Goal: Transaction & Acquisition: Purchase product/service

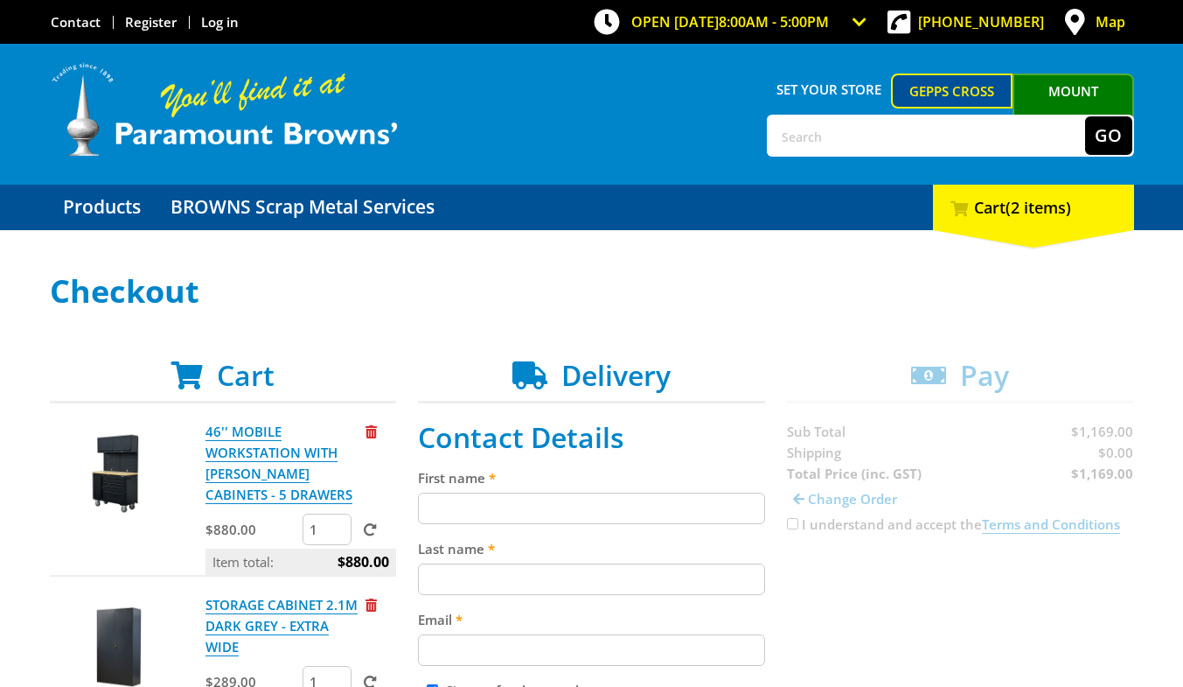
scroll to position [101, 0]
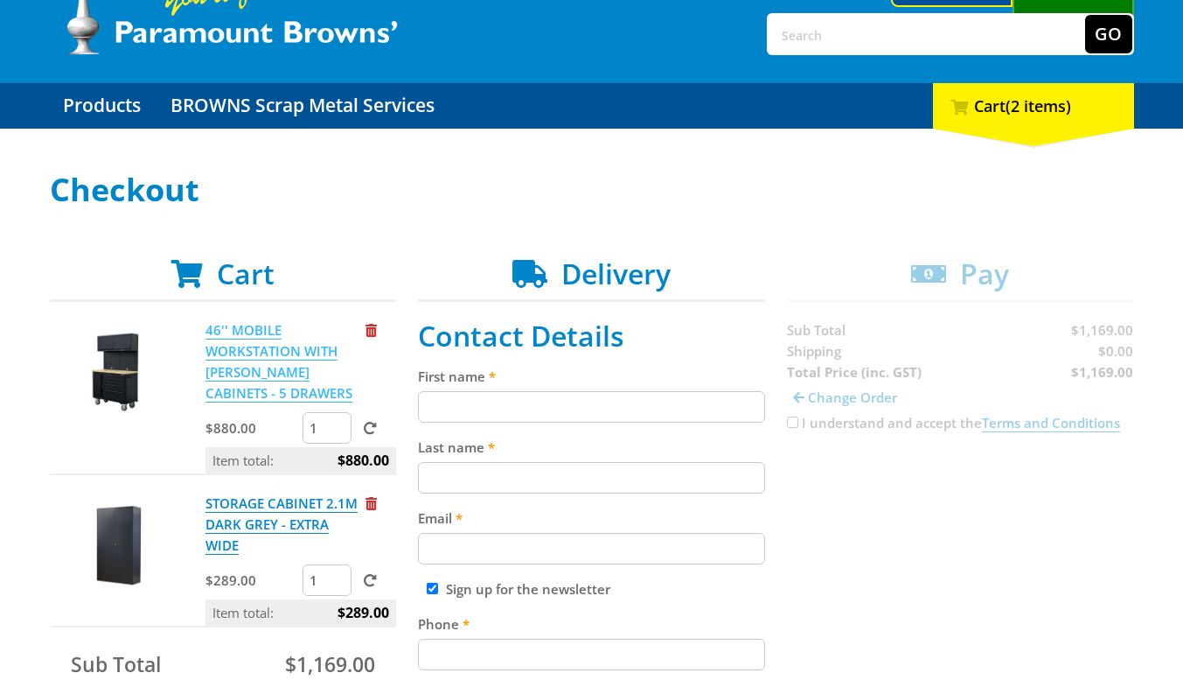
click at [253, 363] on link "46'' MOBILE WORKSTATION WITH [PERSON_NAME] CABINETS - 5 DRAWERS" at bounding box center [279, 361] width 147 height 81
click at [255, 513] on p "STORAGE CABINET 2.1M DARK GREY - EXTRA WIDE" at bounding box center [284, 523] width 157 height 63
click at [253, 506] on link "STORAGE CABINET 2.1M DARK GREY - EXTRA WIDE" at bounding box center [282, 524] width 152 height 60
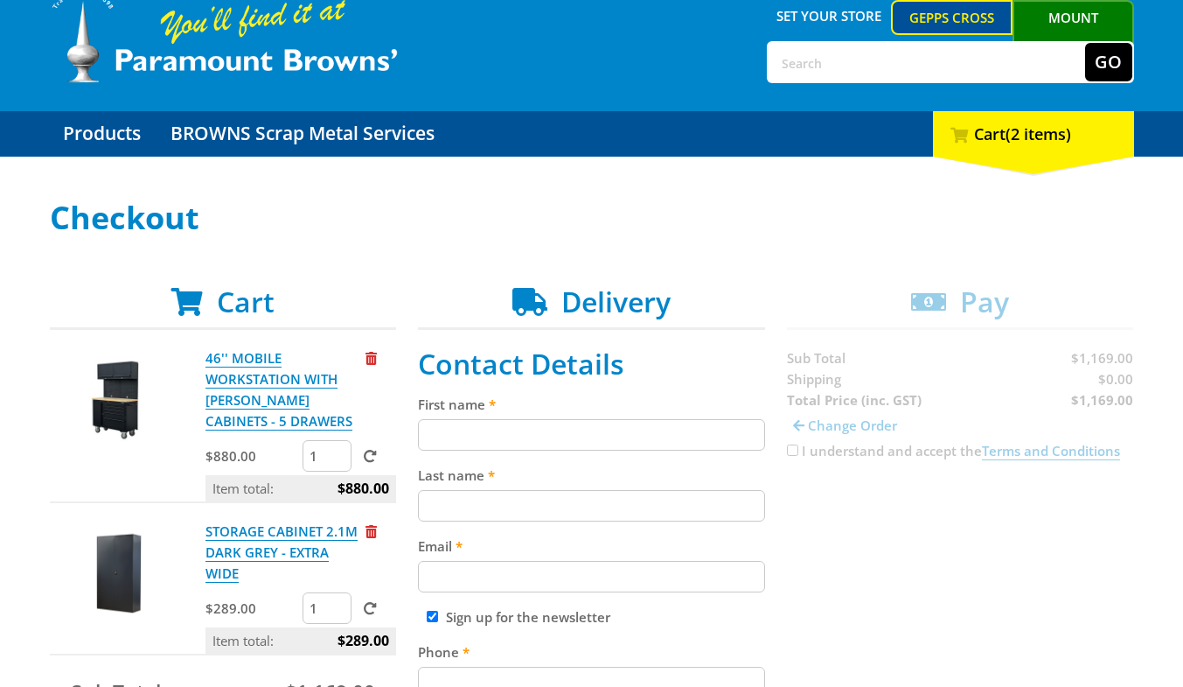
scroll to position [74, 0]
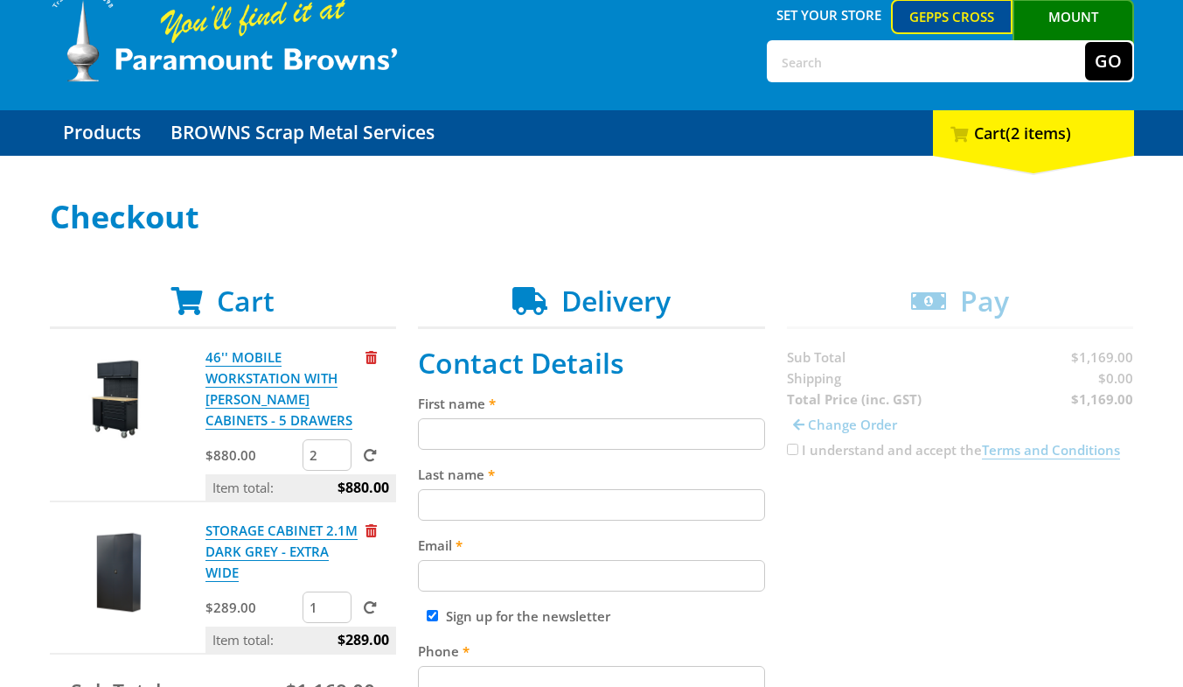
click at [339, 451] on input "2" at bounding box center [327, 454] width 49 height 31
click at [336, 458] on input "1" at bounding box center [327, 454] width 49 height 31
type input "0"
click at [336, 458] on input "0" at bounding box center [327, 454] width 49 height 31
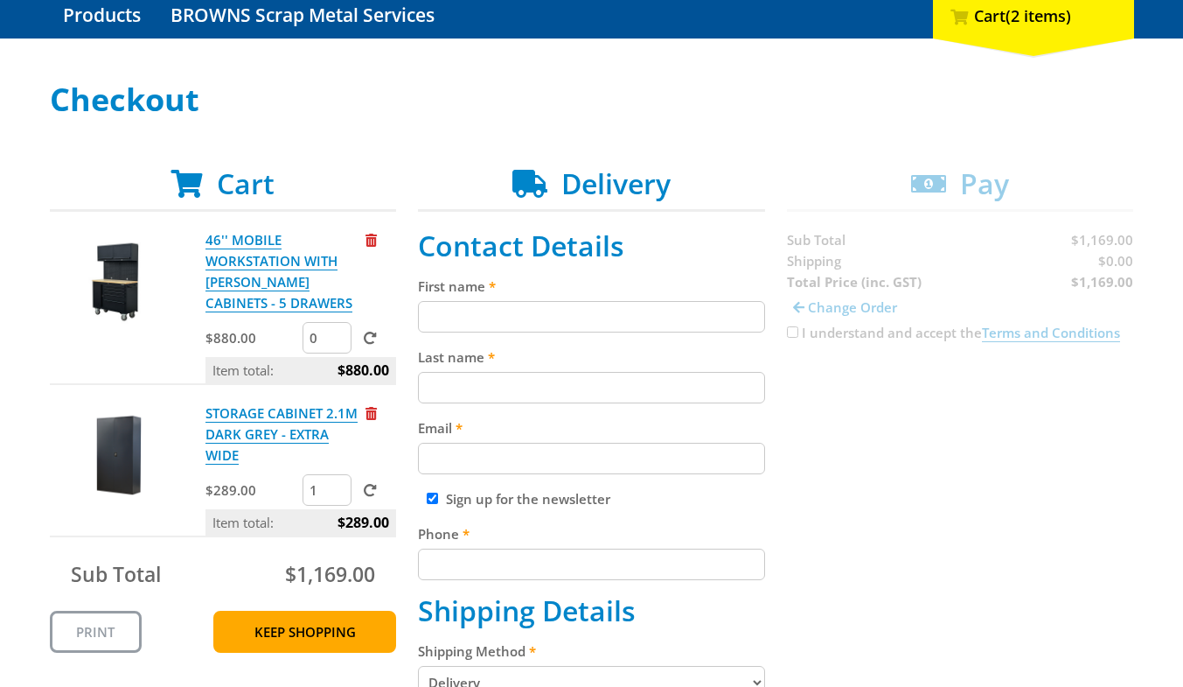
scroll to position [192, 0]
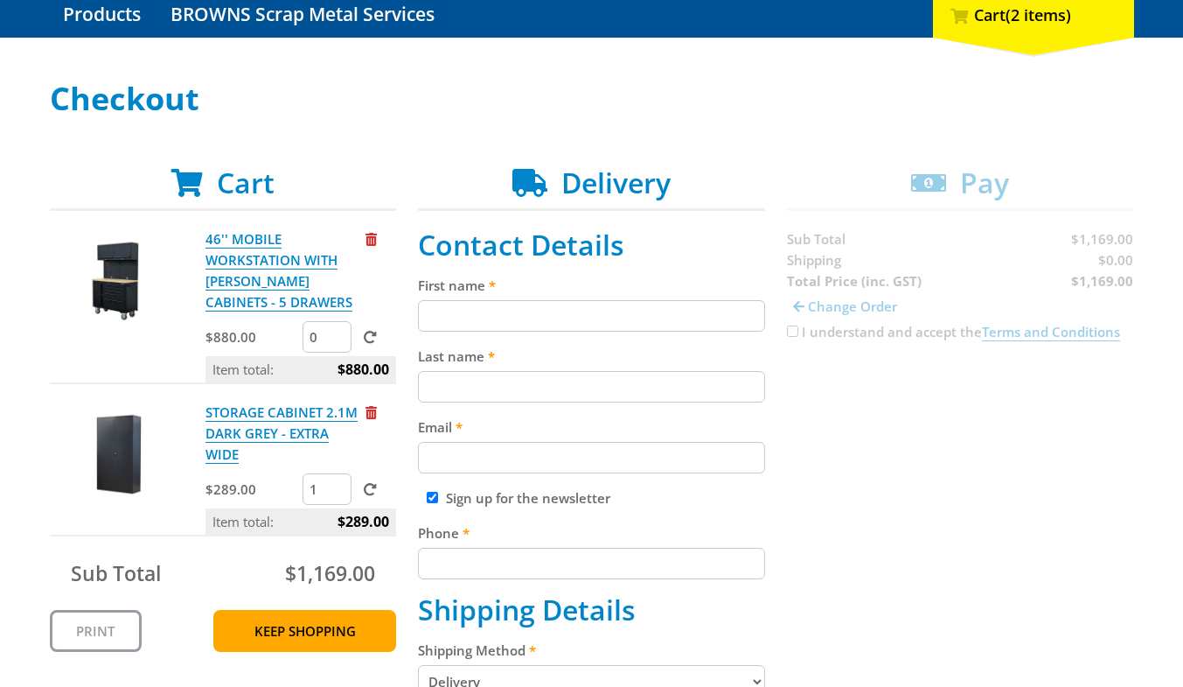
click at [270, 423] on p "STORAGE CABINET 2.1M DARK GREY - EXTRA WIDE" at bounding box center [284, 432] width 157 height 63
click at [266, 409] on link "STORAGE CABINET 2.1M DARK GREY - EXTRA WIDE" at bounding box center [282, 433] width 152 height 60
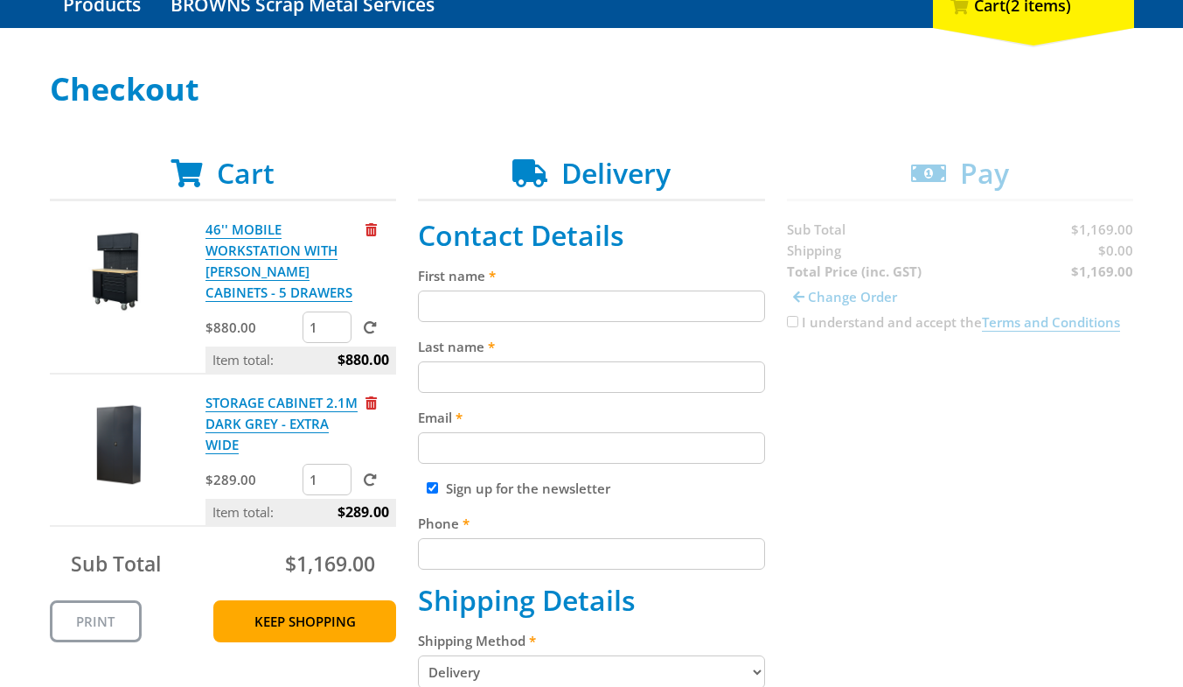
scroll to position [204, 0]
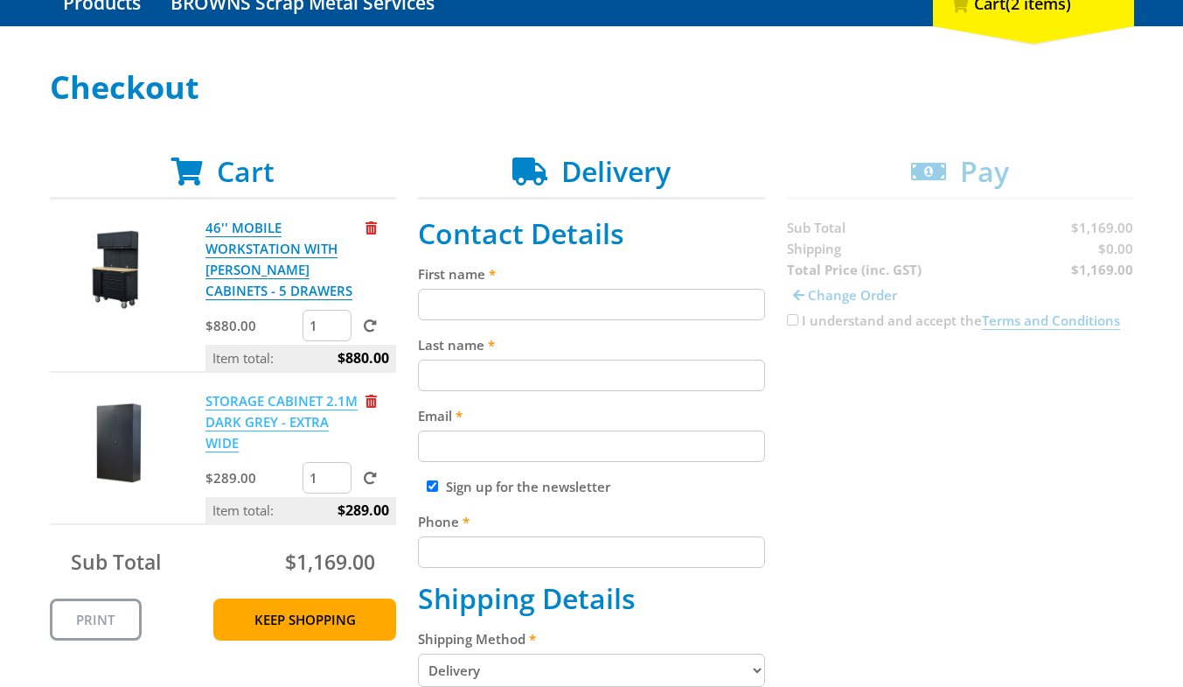
click at [218, 419] on link "STORAGE CABINET 2.1M DARK GREY - EXTRA WIDE" at bounding box center [282, 422] width 152 height 60
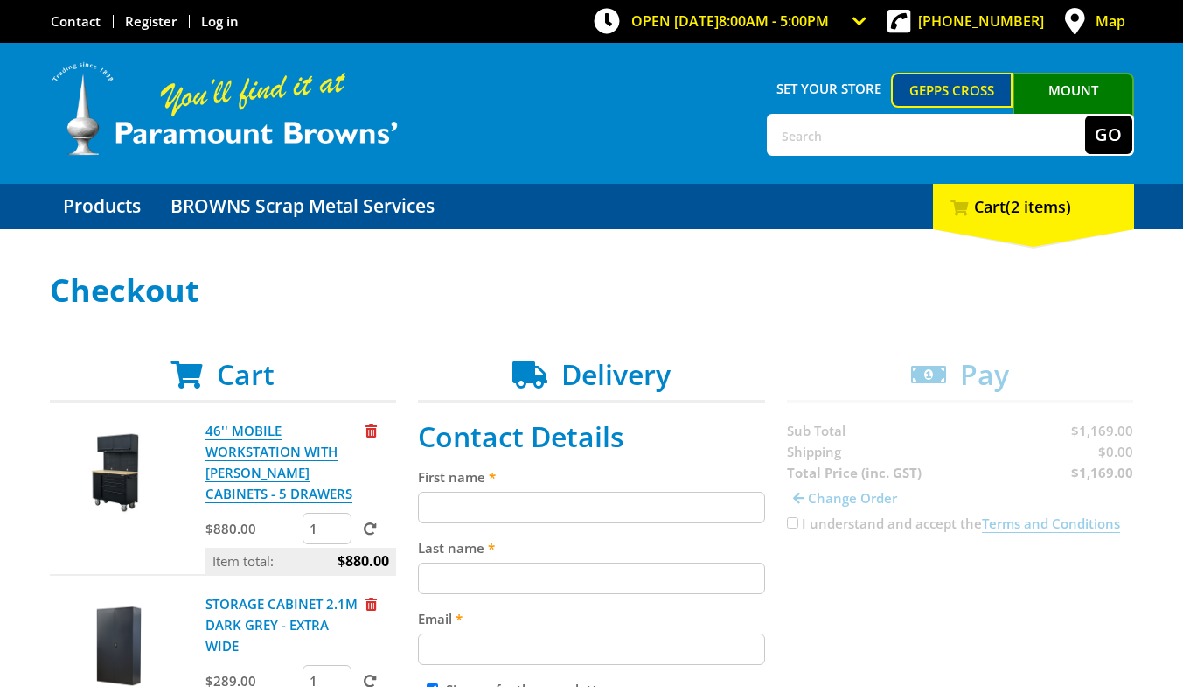
scroll to position [0, 0]
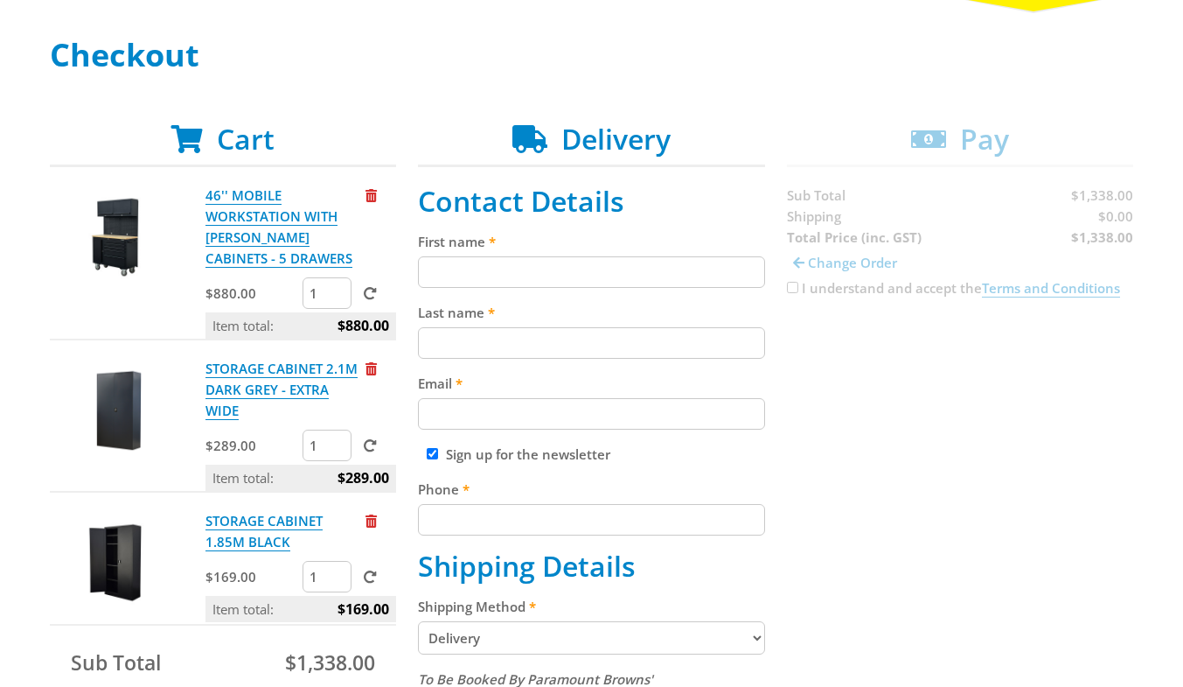
scroll to position [237, 0]
type input "0"
click at [339, 297] on input "0" at bounding box center [327, 291] width 49 height 31
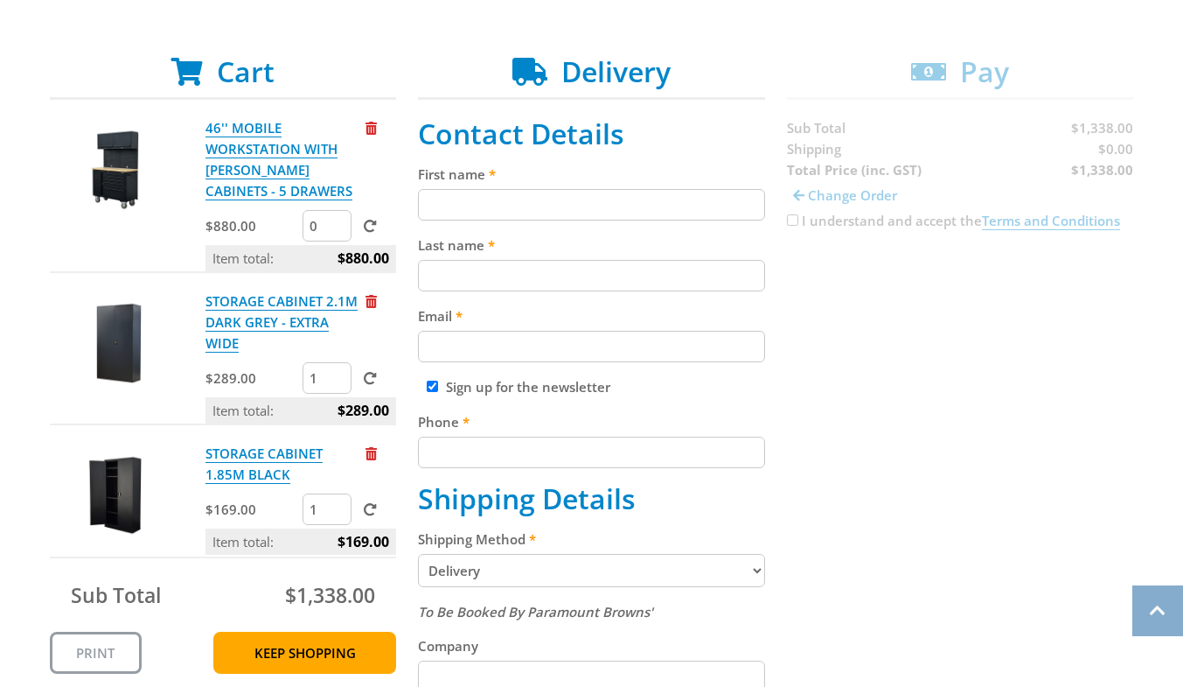
scroll to position [304, 0]
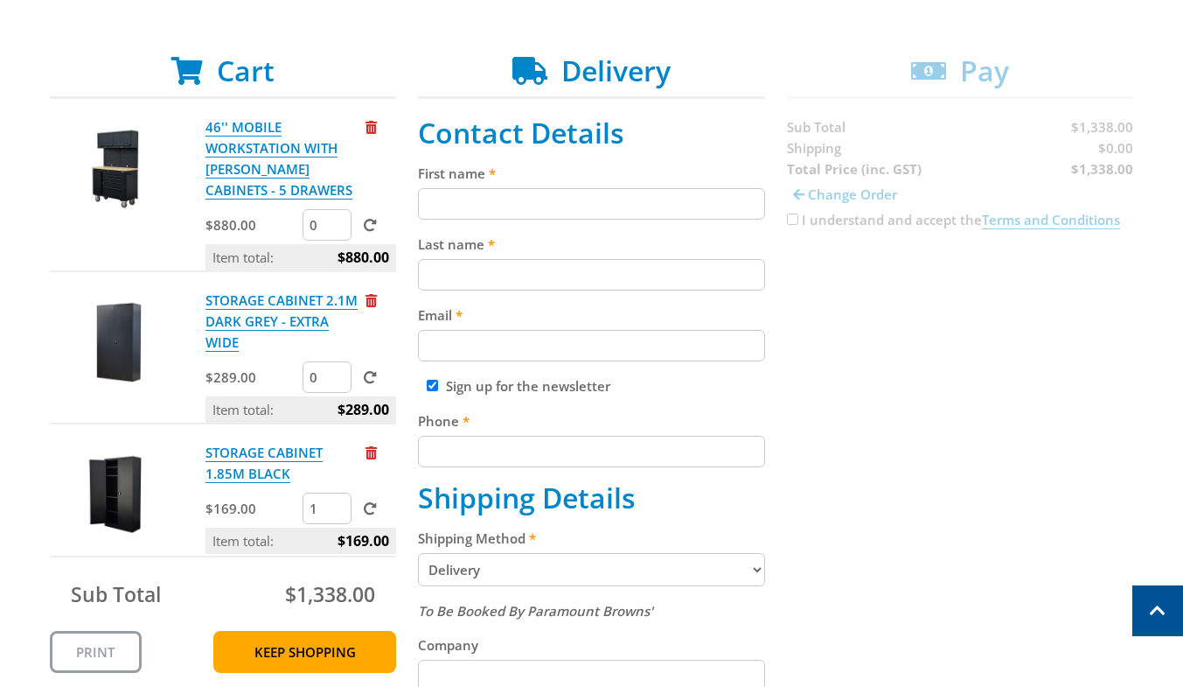
type input "0"
click at [341, 381] on input "0" at bounding box center [327, 376] width 49 height 31
click at [374, 226] on span at bounding box center [370, 225] width 13 height 13
click at [0, 0] on input "submit" at bounding box center [0, 0] width 0 height 0
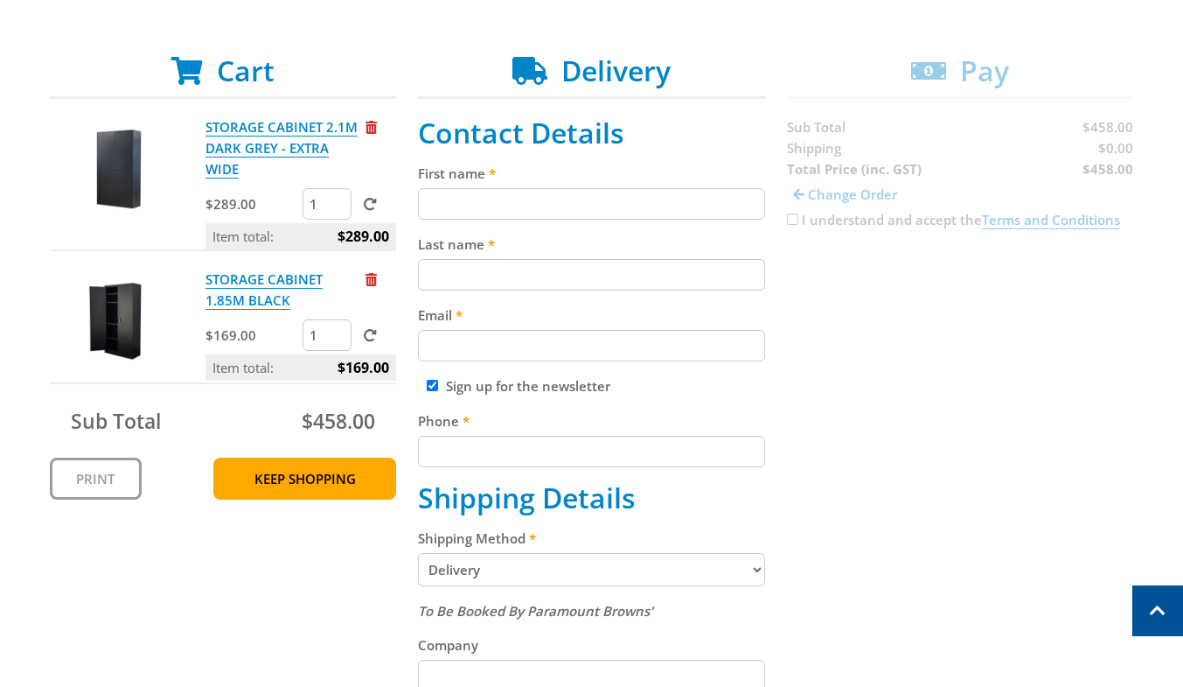
click at [373, 201] on span at bounding box center [370, 204] width 13 height 13
click at [0, 0] on input "submit" at bounding box center [0, 0] width 0 height 0
click at [371, 203] on span at bounding box center [370, 204] width 13 height 13
click at [0, 0] on input "submit" at bounding box center [0, 0] width 0 height 0
type input "0"
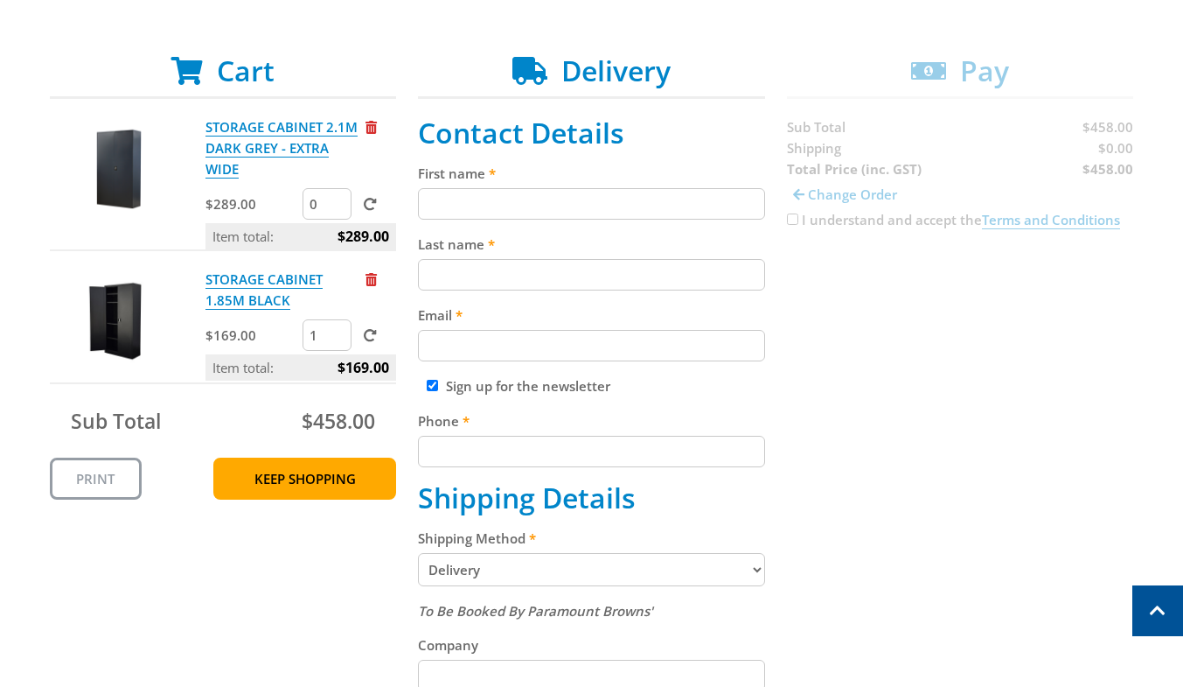
click at [339, 207] on input "0" at bounding box center [327, 203] width 49 height 31
click at [369, 205] on span at bounding box center [370, 204] width 13 height 13
click at [0, 0] on input "submit" at bounding box center [0, 0] width 0 height 0
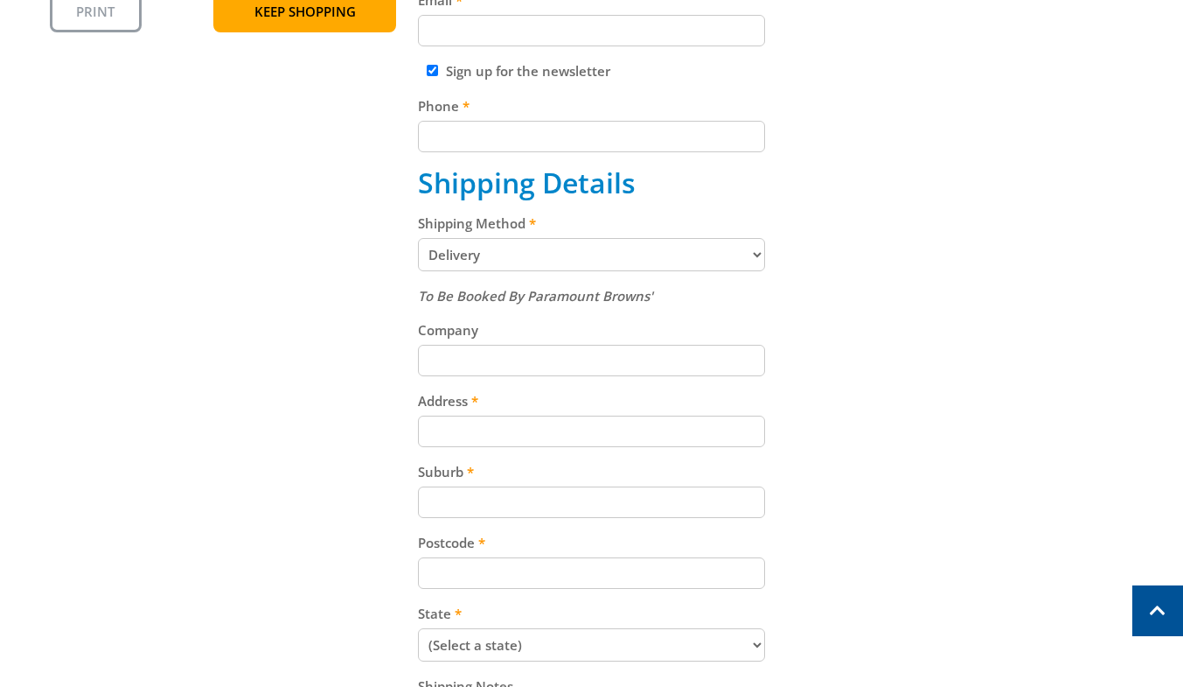
scroll to position [620, 0]
click at [757, 255] on select "Pickup from Gepps Cross Delivery" at bounding box center [591, 253] width 347 height 33
select select "Pickup"
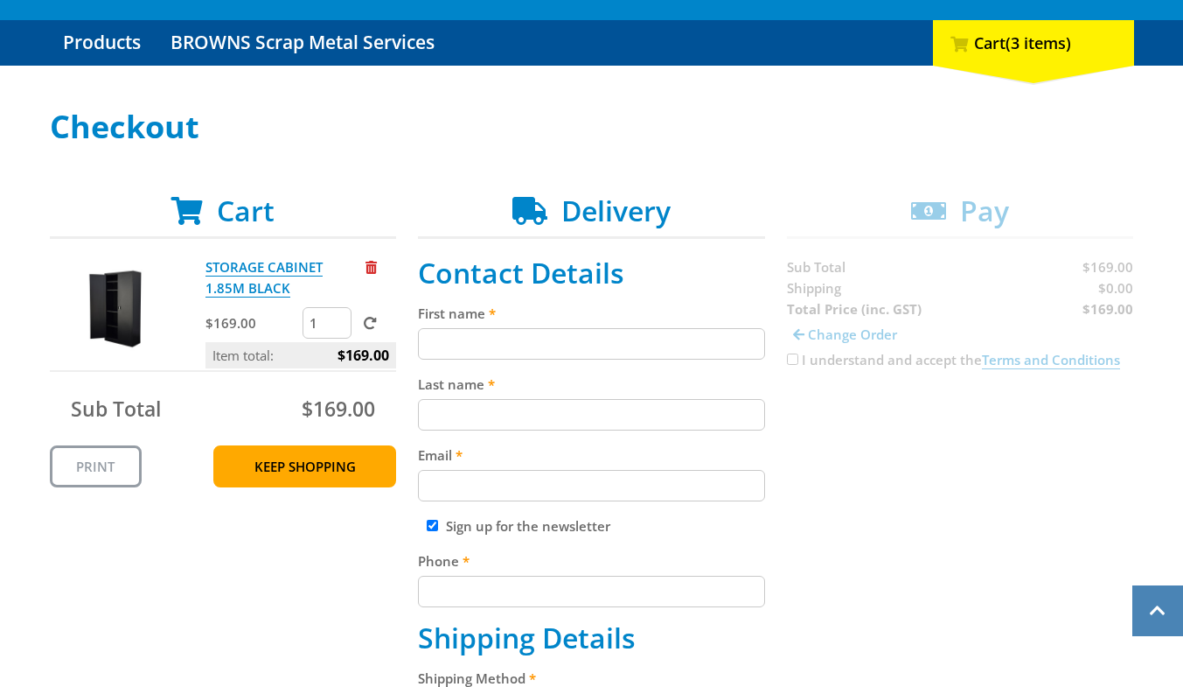
scroll to position [161, 0]
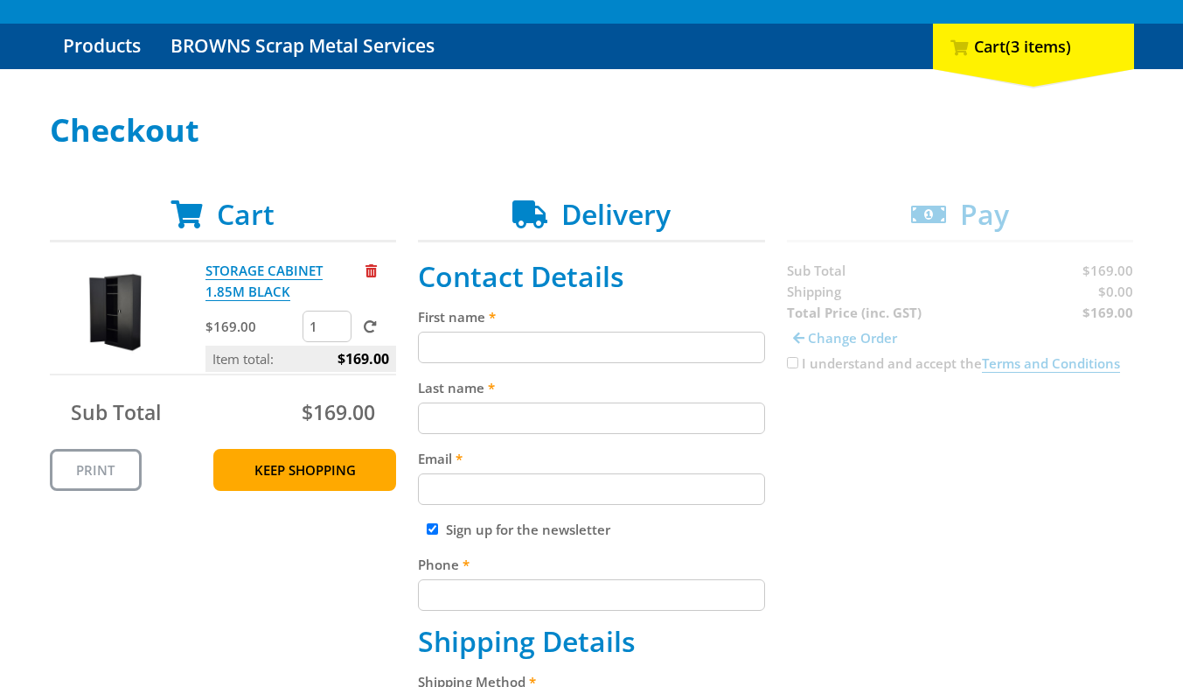
click at [494, 344] on input "First name" at bounding box center [591, 346] width 347 height 31
type input "[PERSON_NAME]"
type input "[PERSON_NAME][EMAIL_ADDRESS][DOMAIN_NAME]"
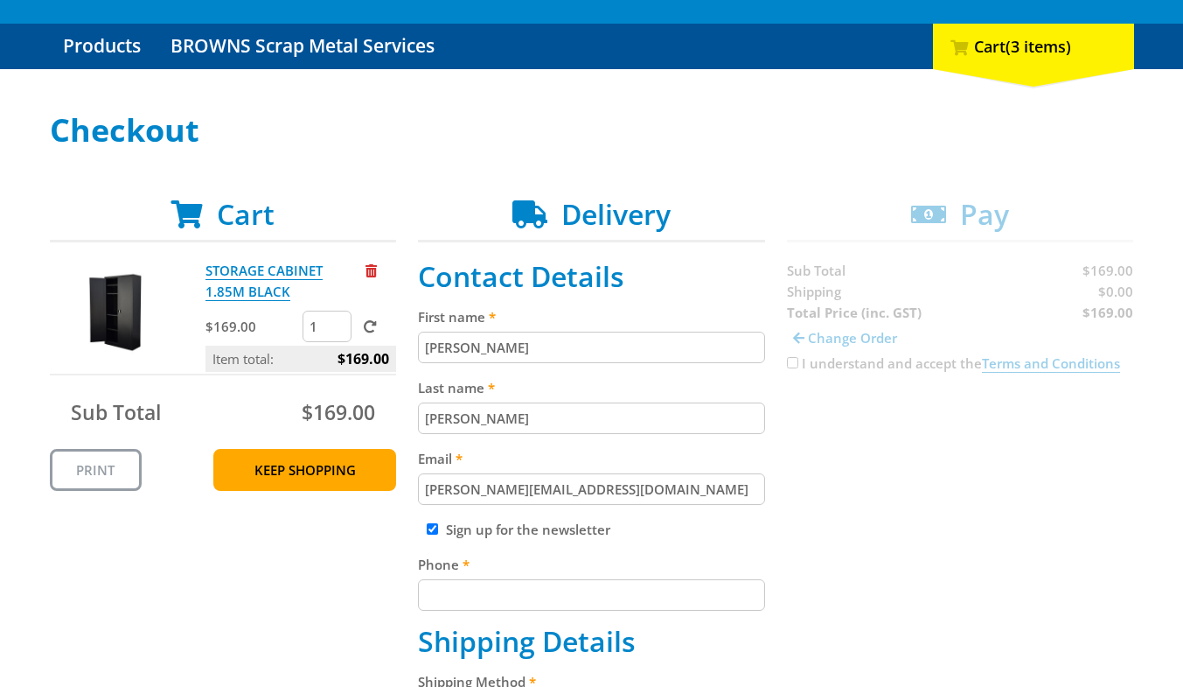
type input "0448316333"
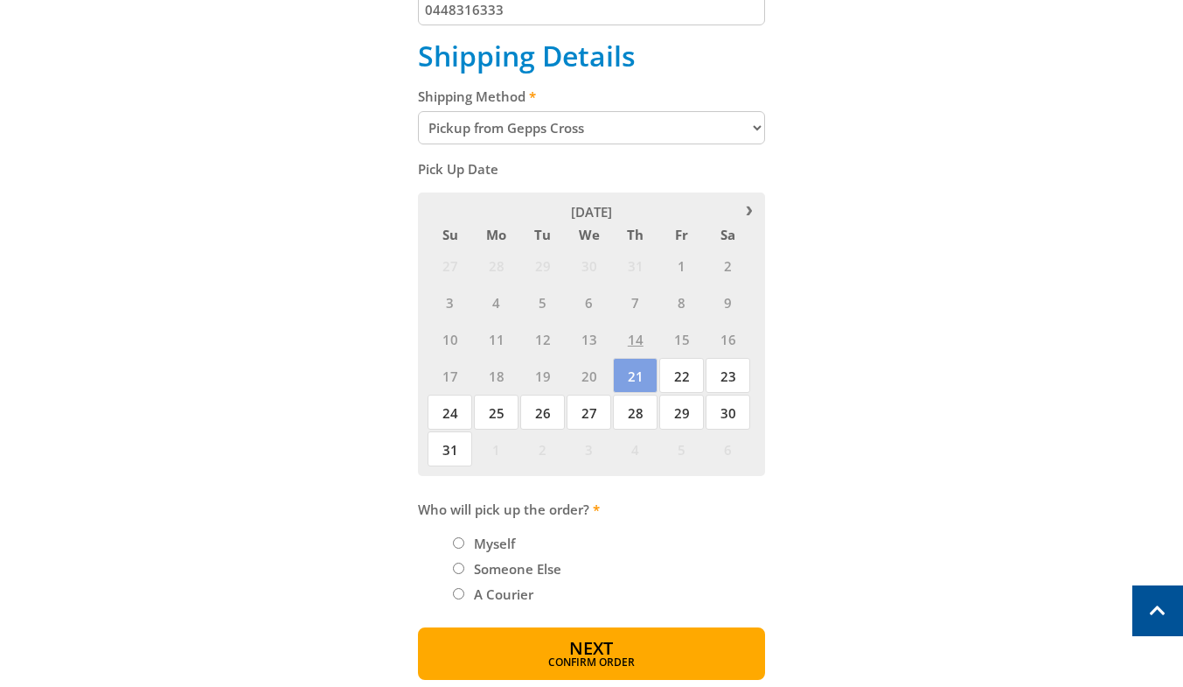
scroll to position [747, 0]
click at [459, 547] on input "Myself" at bounding box center [458, 541] width 11 height 11
radio input "true"
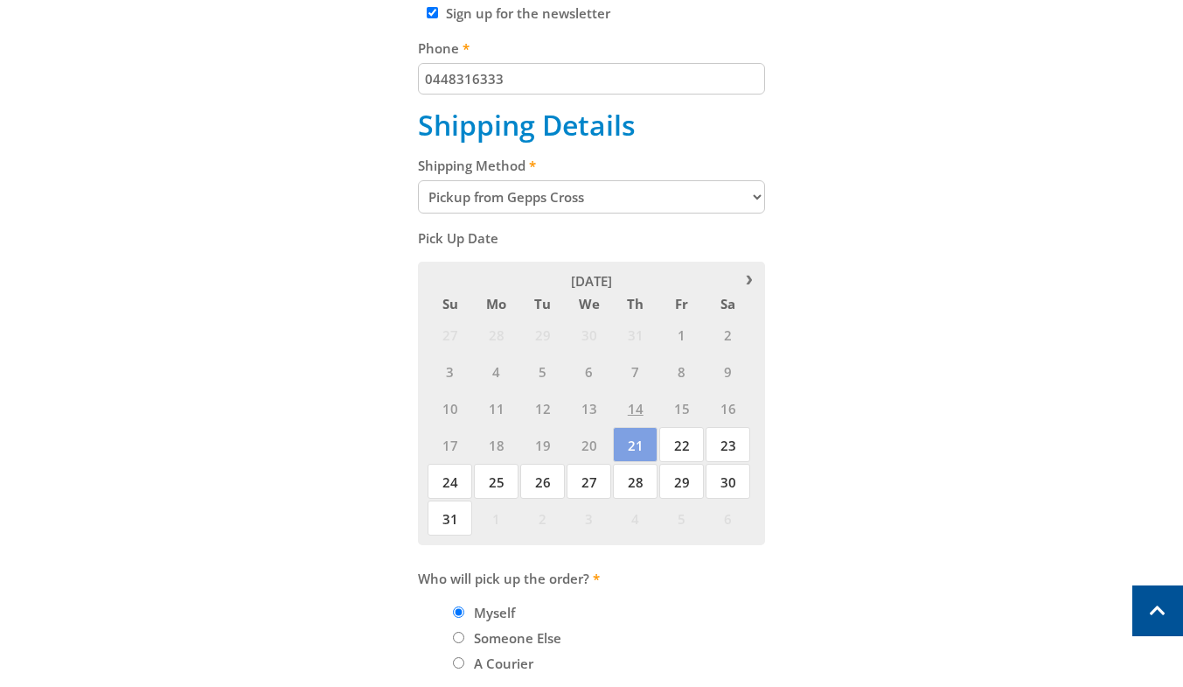
scroll to position [676, 0]
click at [634, 452] on span "21" at bounding box center [635, 445] width 45 height 35
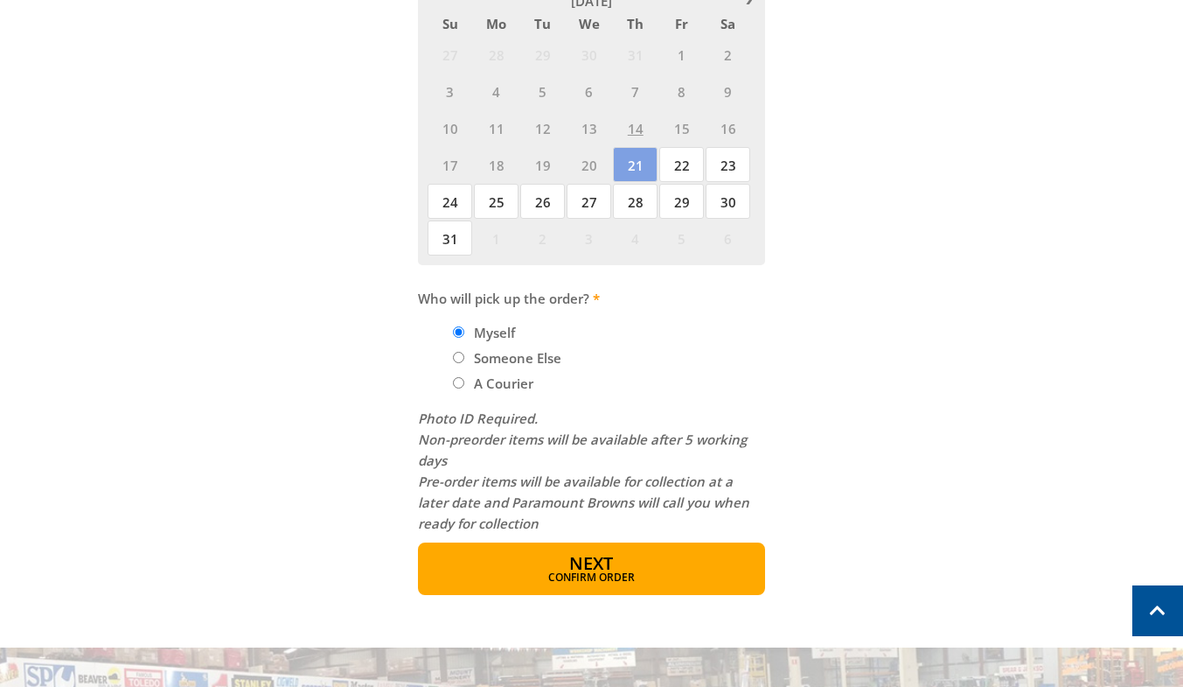
scroll to position [959, 0]
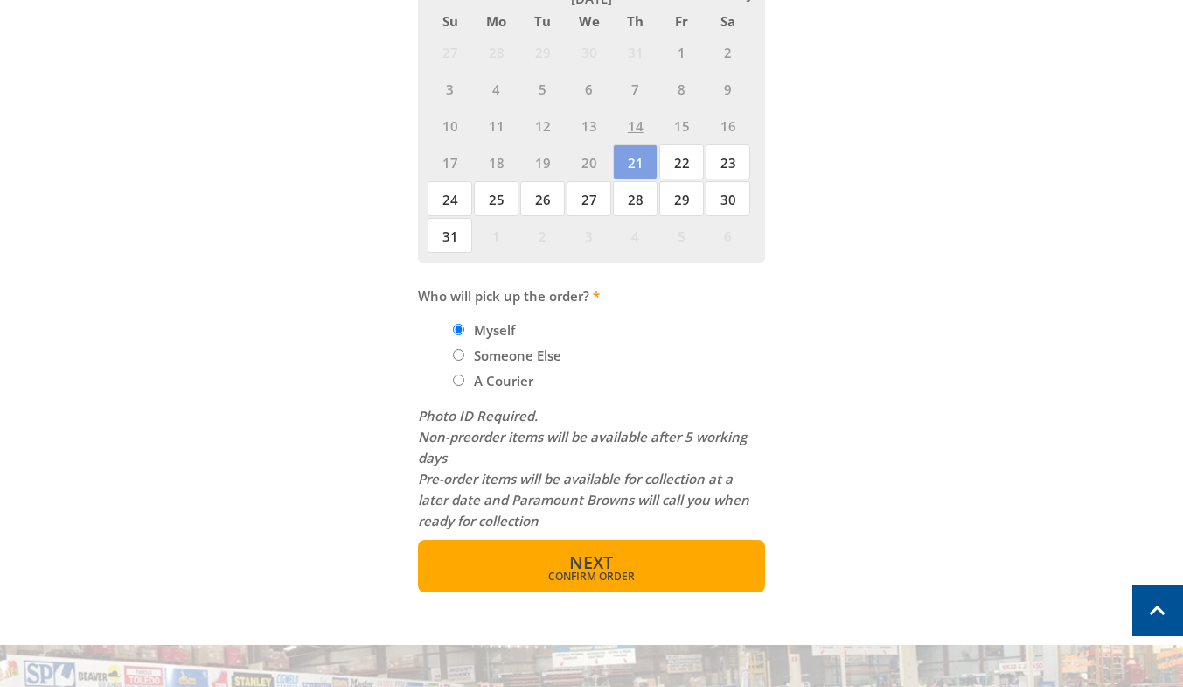
click at [605, 568] on span "Next" at bounding box center [591, 562] width 44 height 24
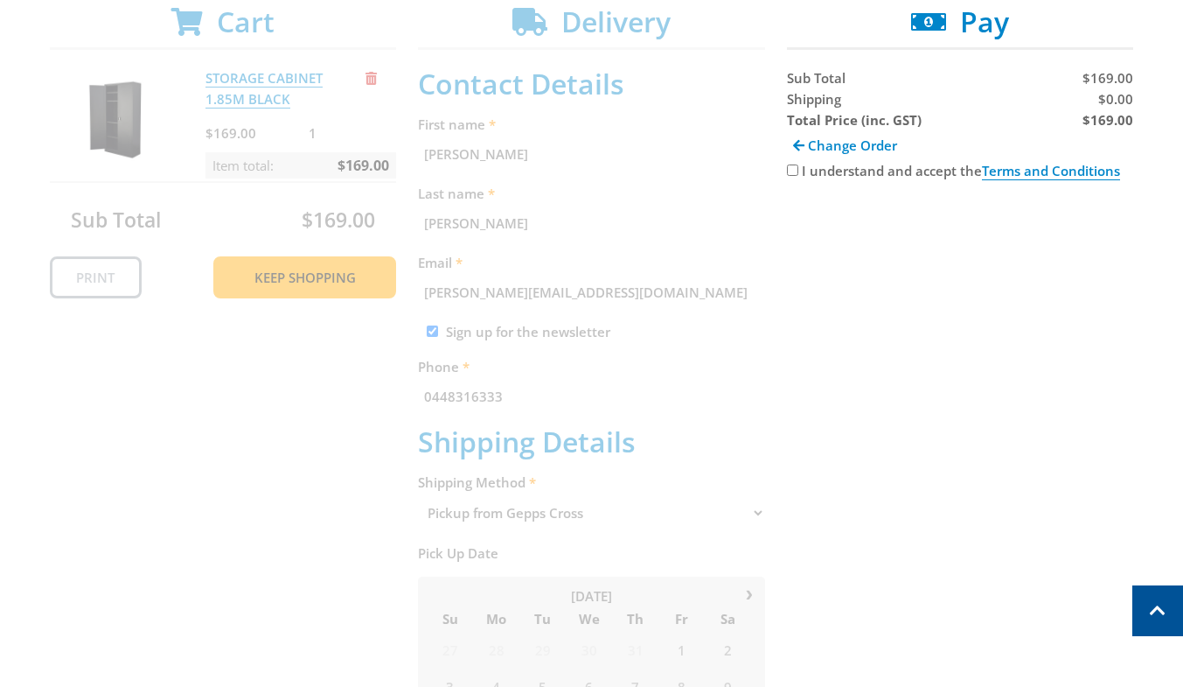
scroll to position [352, 0]
click at [792, 174] on input "I understand and accept the Terms and Conditions" at bounding box center [792, 171] width 11 height 11
checkbox input "true"
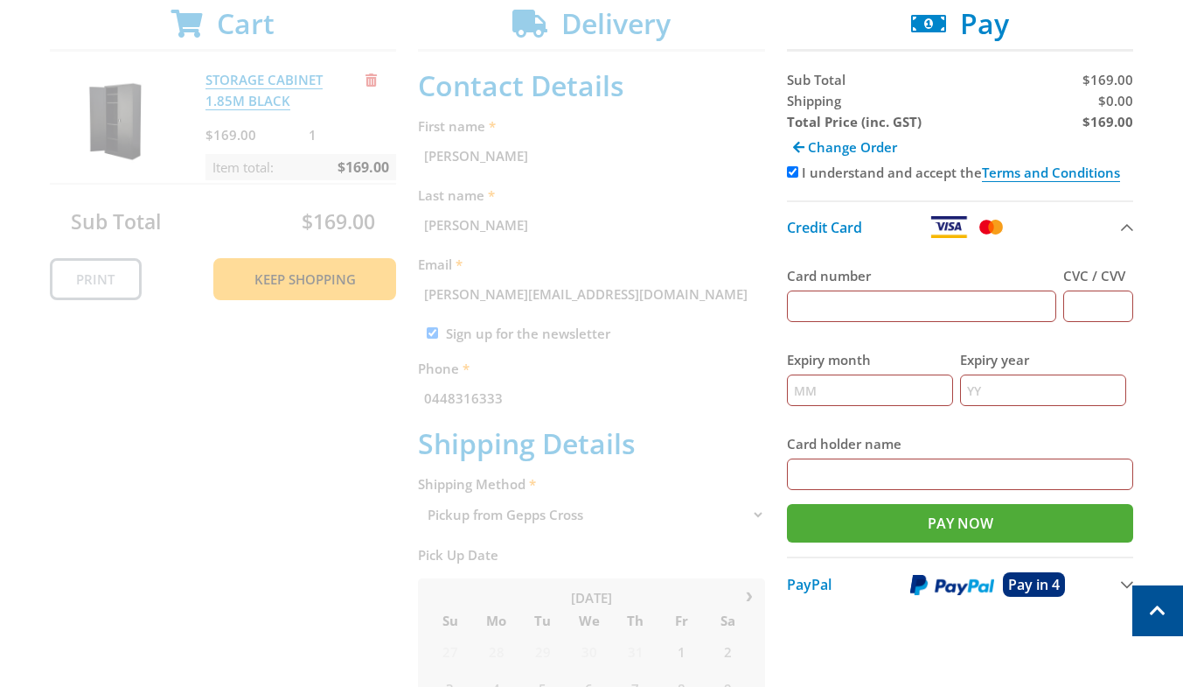
click at [867, 303] on input "Card number" at bounding box center [922, 305] width 270 height 31
type input "[CREDIT_CARD_NUMBER]"
click at [1096, 310] on input "CVC / CVV" at bounding box center [1099, 305] width 70 height 31
click at [1091, 304] on input "CVC / CVV" at bounding box center [1099, 305] width 70 height 31
type input "584"
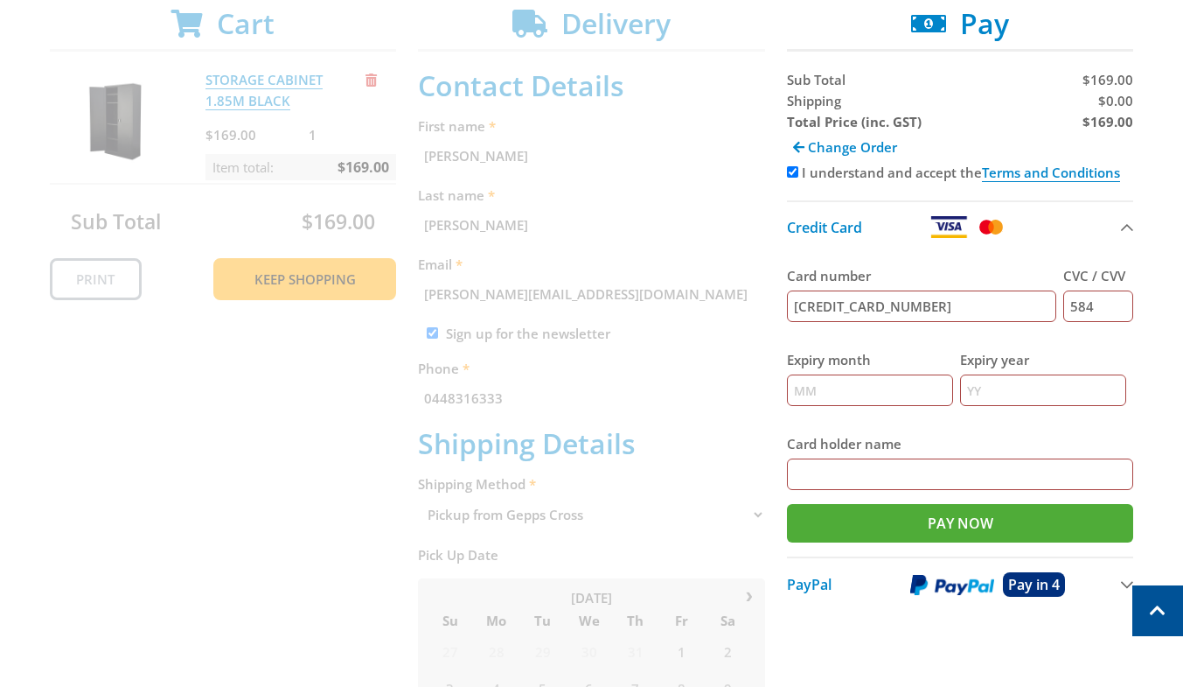
click at [872, 385] on input "Expiry month" at bounding box center [870, 389] width 166 height 31
type input "04"
click at [993, 393] on input "Expiry year" at bounding box center [1043, 389] width 166 height 31
type input "28"
click at [855, 467] on input "Card holder name" at bounding box center [960, 473] width 347 height 31
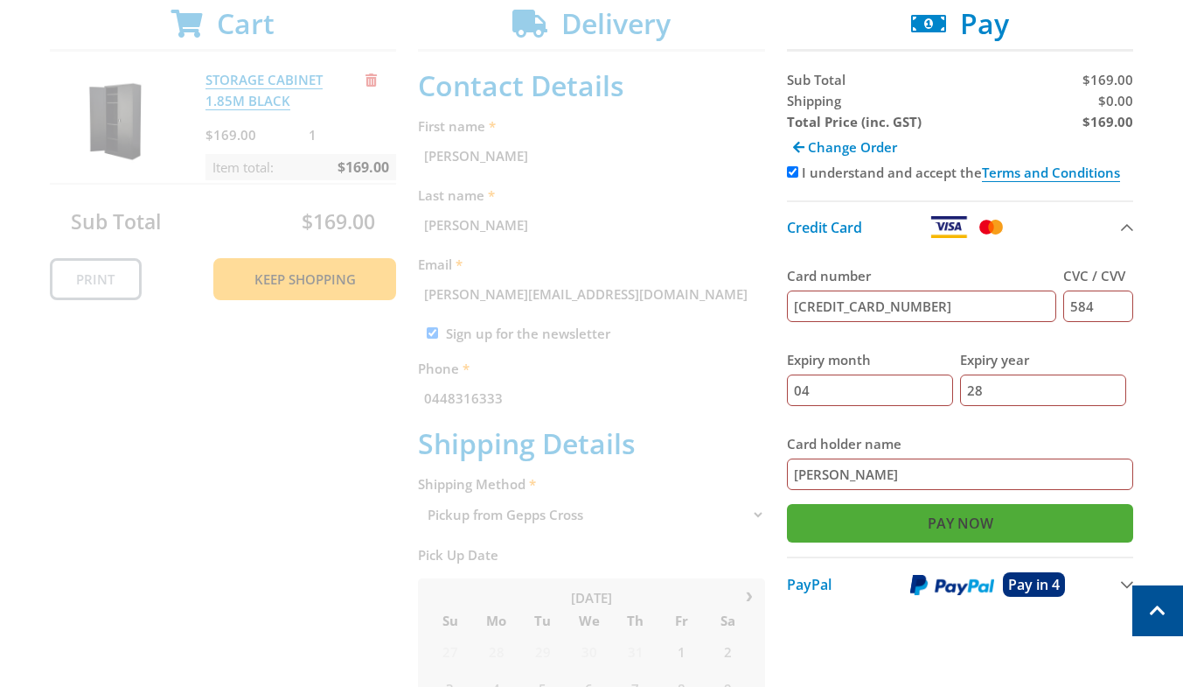
type input "[PERSON_NAME]"
click at [1035, 530] on input "Pay Now" at bounding box center [960, 523] width 347 height 38
type input "Paying..."
